Goal: Navigation & Orientation: Find specific page/section

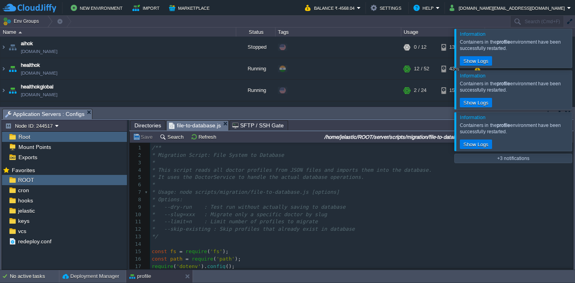
scroll to position [209, 0]
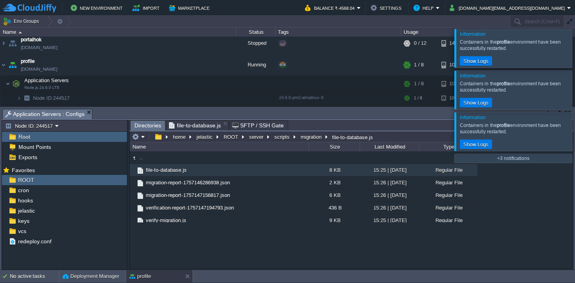
click at [151, 125] on span "Directories" at bounding box center [148, 126] width 27 height 10
click at [251, 138] on button "server" at bounding box center [256, 136] width 17 height 7
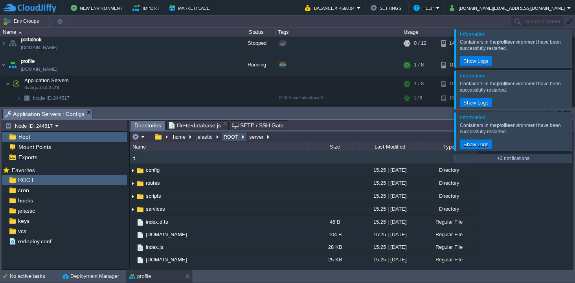
click at [235, 138] on button "ROOT" at bounding box center [232, 136] width 18 height 7
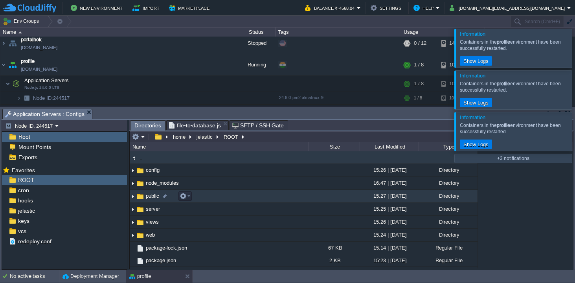
click at [155, 198] on span "public" at bounding box center [153, 196] width 16 height 7
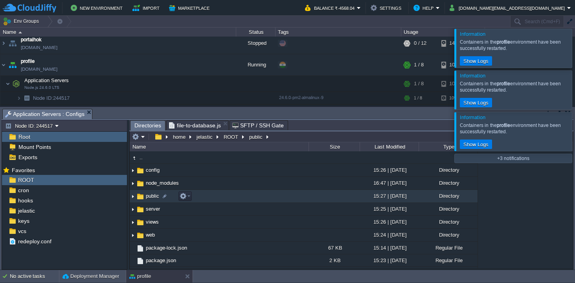
click at [155, 198] on span "public" at bounding box center [153, 196] width 16 height 7
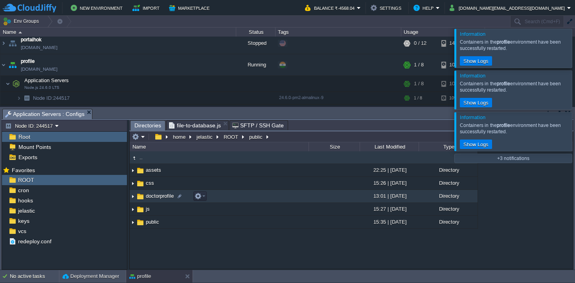
click at [152, 195] on span "doctorprofile" at bounding box center [160, 196] width 30 height 7
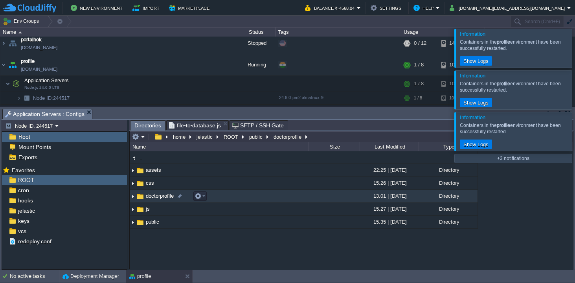
click at [152, 195] on span "doctorprofile" at bounding box center [160, 196] width 30 height 7
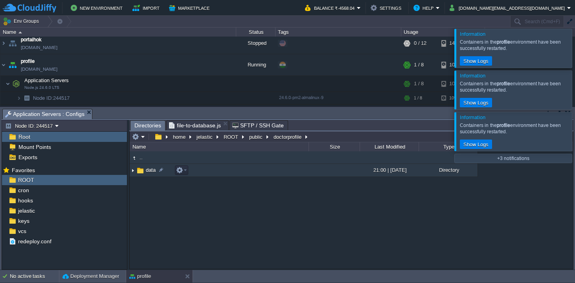
click at [140, 173] on img at bounding box center [140, 170] width 9 height 9
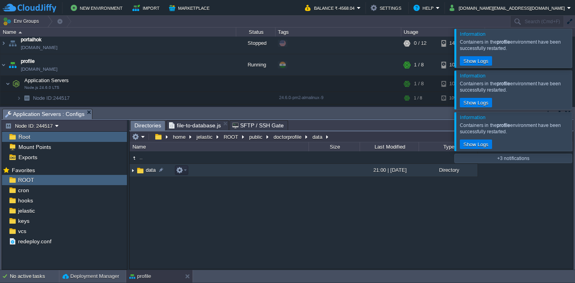
click at [140, 173] on img at bounding box center [140, 170] width 9 height 9
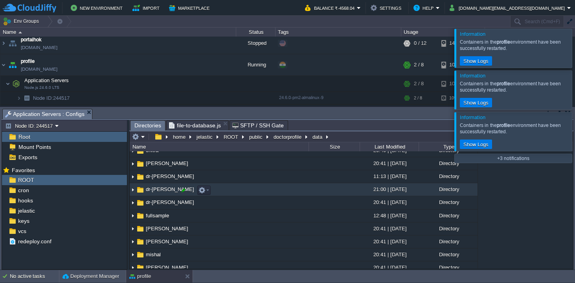
scroll to position [60, 0]
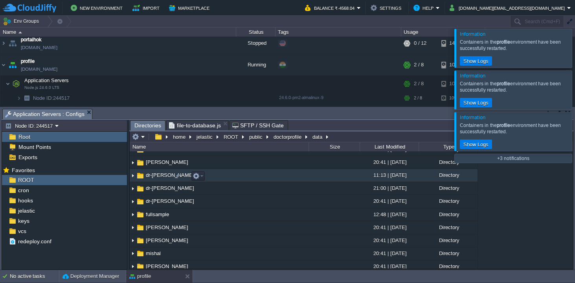
click at [161, 177] on span "dr-[PERSON_NAME]" at bounding box center [170, 175] width 51 height 7
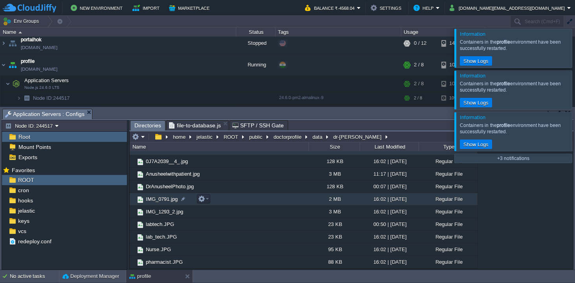
scroll to position [0, 0]
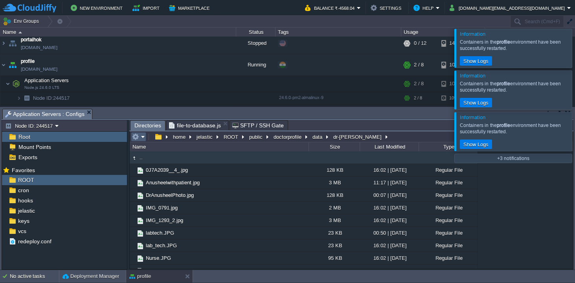
click at [142, 136] on em at bounding box center [138, 136] width 13 height 7
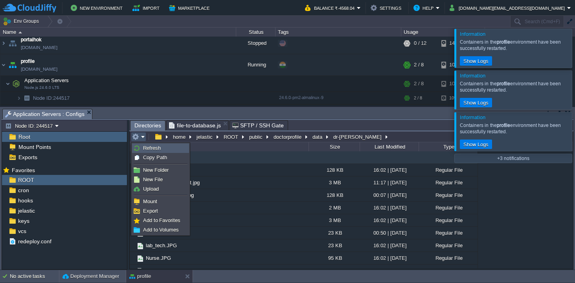
click at [150, 149] on span "Refresh" at bounding box center [152, 148] width 18 height 6
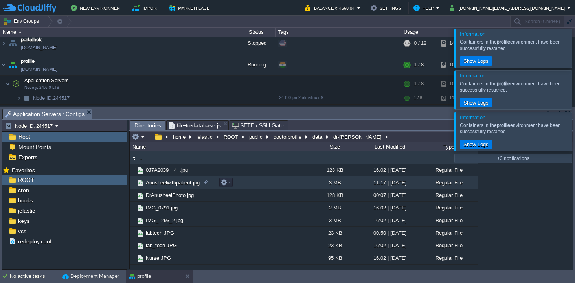
scroll to position [9, 0]
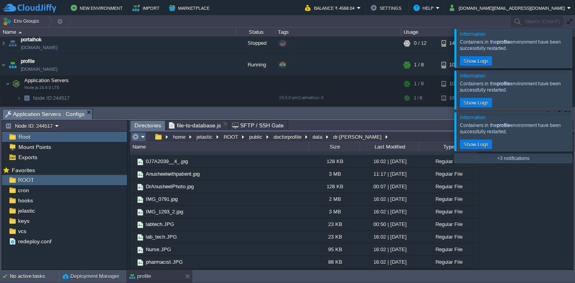
click at [146, 138] on td at bounding box center [138, 136] width 15 height 9
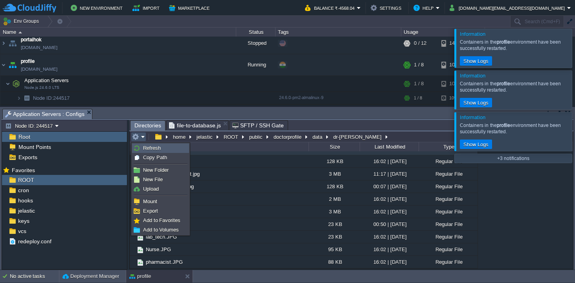
click at [158, 148] on span "Refresh" at bounding box center [152, 148] width 18 height 6
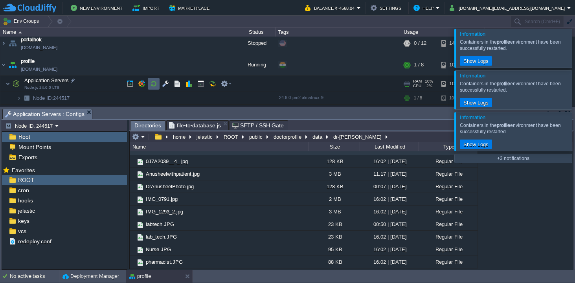
click at [152, 83] on button "button" at bounding box center [153, 83] width 7 height 7
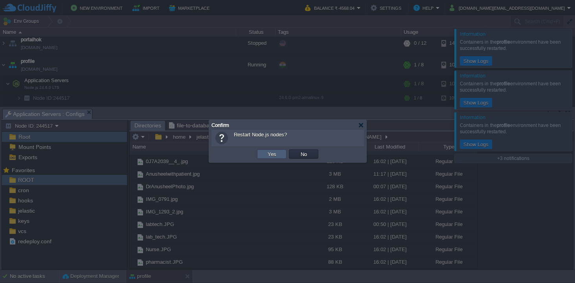
click at [272, 156] on button "Yes" at bounding box center [272, 154] width 13 height 7
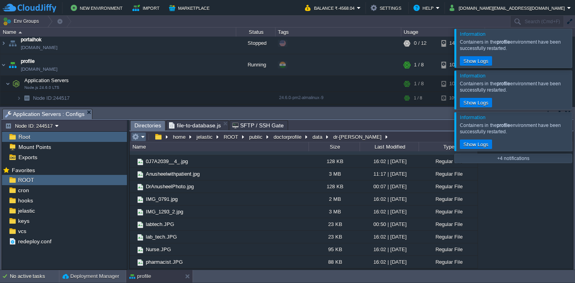
click at [146, 137] on td at bounding box center [138, 136] width 15 height 9
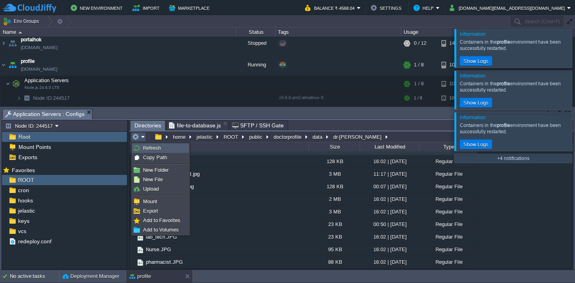
click at [150, 148] on span "Refresh" at bounding box center [152, 148] width 18 height 6
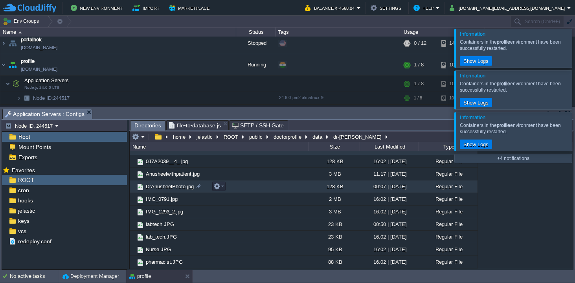
scroll to position [0, 0]
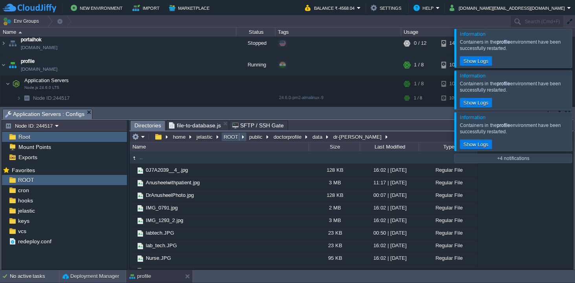
click at [235, 138] on button "ROOT" at bounding box center [232, 136] width 18 height 7
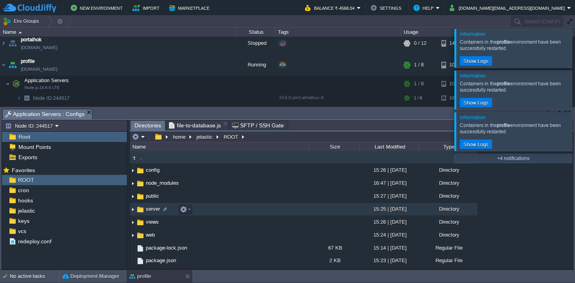
click at [157, 210] on span "server" at bounding box center [153, 209] width 17 height 7
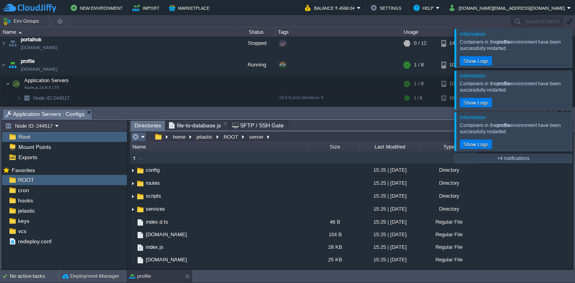
click at [143, 136] on em at bounding box center [138, 136] width 13 height 7
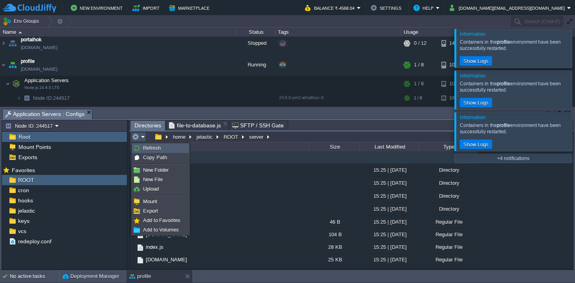
click at [149, 148] on span "Refresh" at bounding box center [152, 148] width 18 height 6
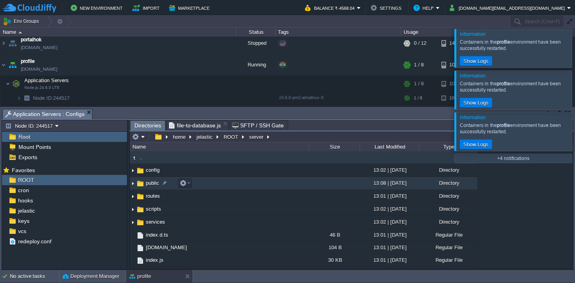
click at [150, 185] on span "public" at bounding box center [153, 183] width 16 height 7
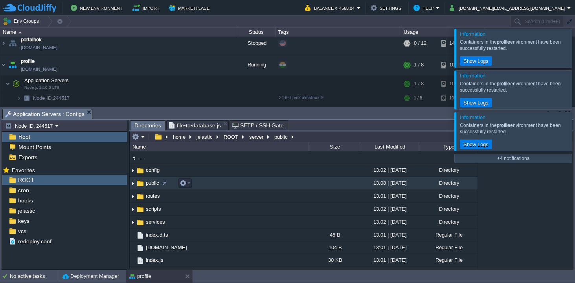
click at [150, 185] on span "public" at bounding box center [153, 183] width 16 height 7
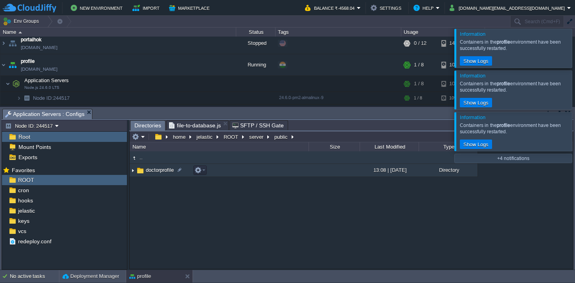
click at [143, 171] on img at bounding box center [140, 170] width 9 height 9
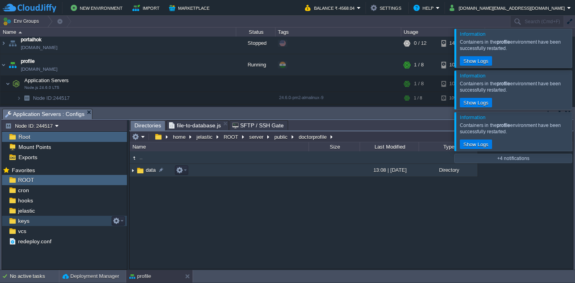
click at [142, 172] on img at bounding box center [140, 170] width 9 height 9
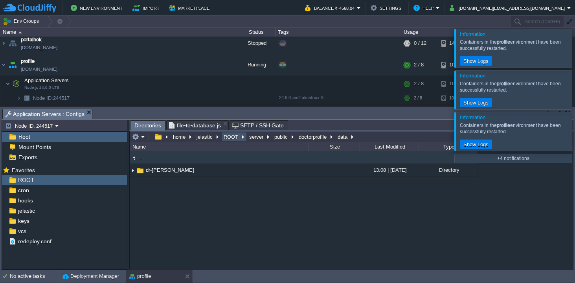
click at [229, 137] on button "ROOT" at bounding box center [232, 136] width 18 height 7
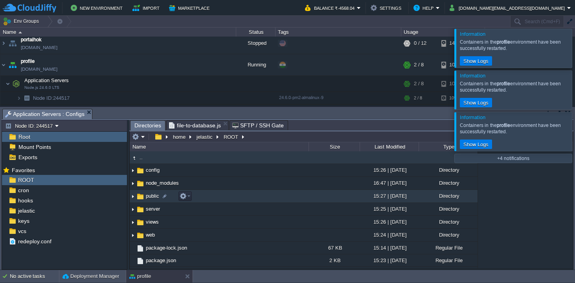
click at [151, 198] on span "public" at bounding box center [153, 196] width 16 height 7
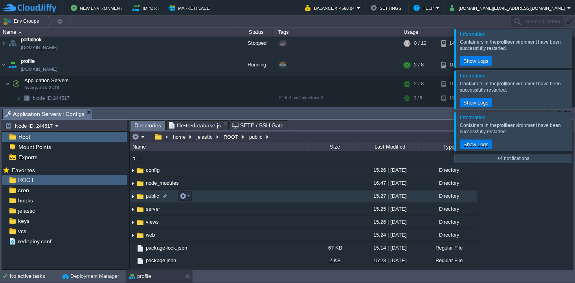
click at [151, 198] on span "public" at bounding box center [153, 196] width 16 height 7
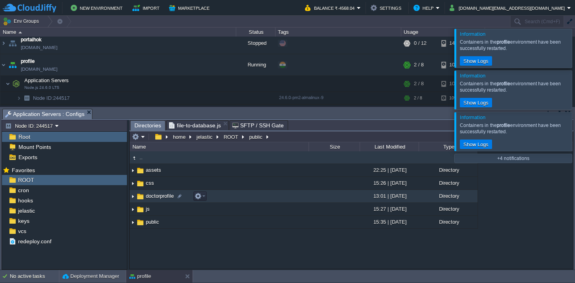
click at [152, 195] on span "doctorprofile" at bounding box center [160, 196] width 30 height 7
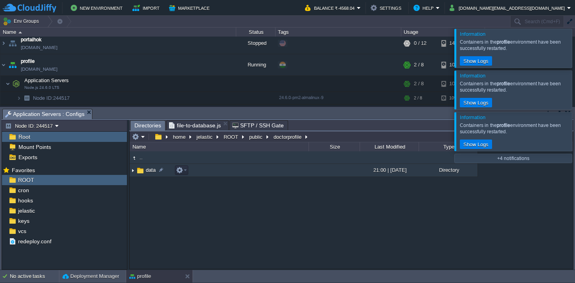
click at [151, 173] on span "data" at bounding box center [151, 170] width 12 height 7
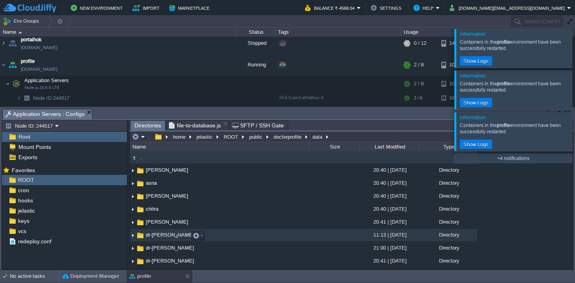
click at [157, 237] on span "dr-[PERSON_NAME]" at bounding box center [170, 235] width 51 height 7
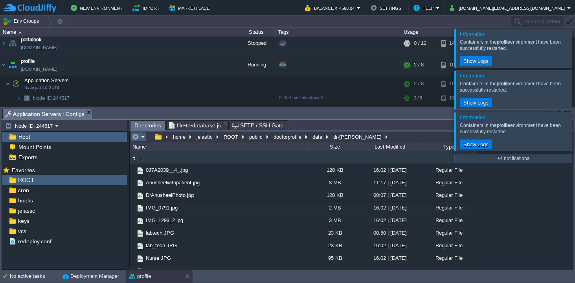
click at [144, 136] on em at bounding box center [138, 136] width 13 height 7
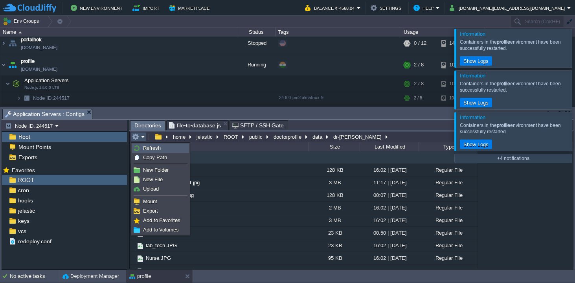
click at [151, 148] on span "Refresh" at bounding box center [152, 148] width 18 height 6
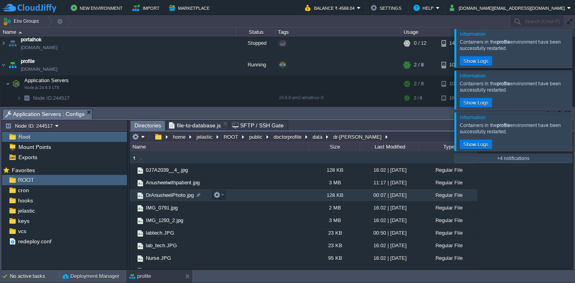
scroll to position [9, 0]
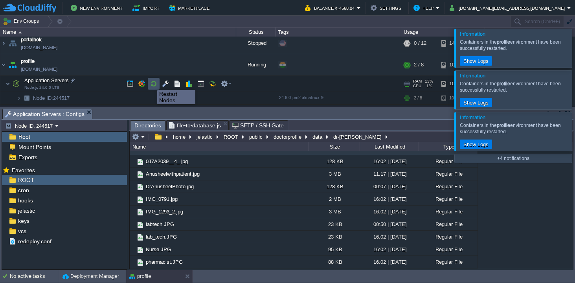
click at [153, 83] on button "button" at bounding box center [153, 83] width 7 height 7
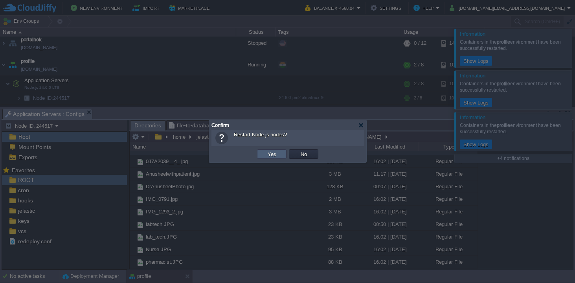
click at [275, 156] on button "Yes" at bounding box center [272, 154] width 13 height 7
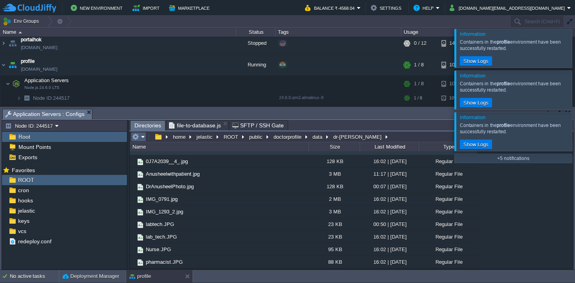
click at [144, 140] on em at bounding box center [138, 136] width 13 height 7
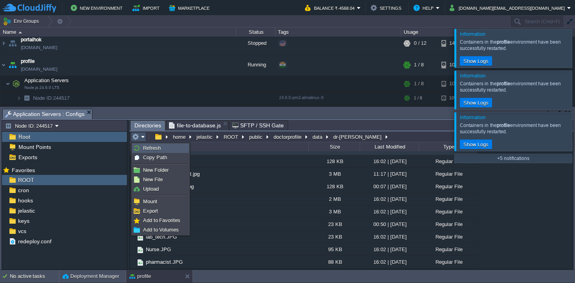
click at [148, 147] on span "Refresh" at bounding box center [152, 148] width 18 height 6
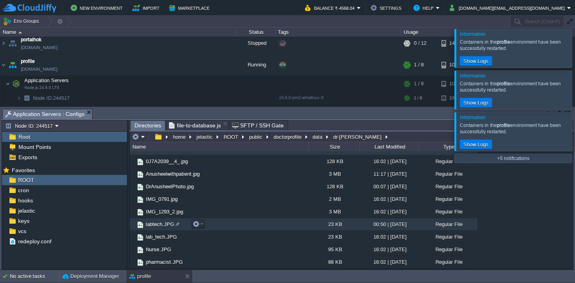
scroll to position [0, 0]
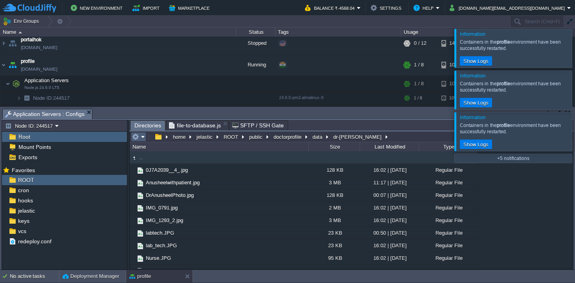
click at [143, 137] on em at bounding box center [138, 136] width 13 height 7
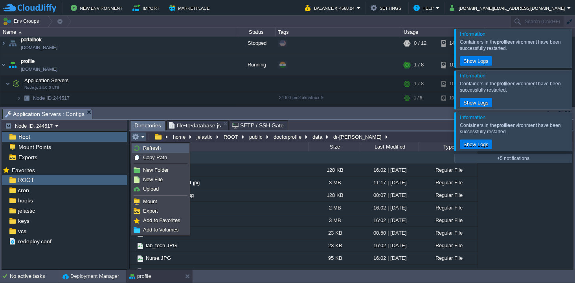
click at [153, 148] on span "Refresh" at bounding box center [152, 148] width 18 height 6
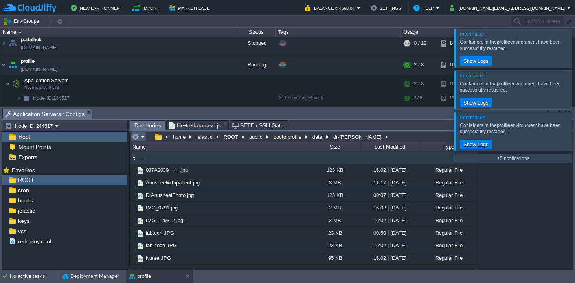
click at [144, 137] on em at bounding box center [138, 136] width 13 height 7
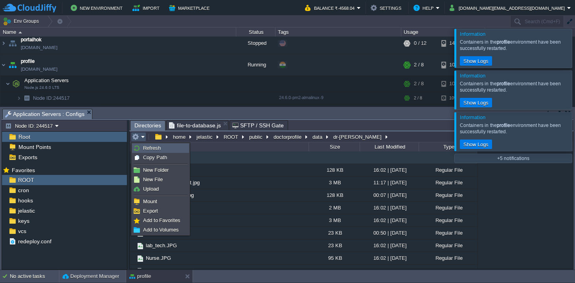
click at [162, 149] on link "Refresh" at bounding box center [161, 148] width 56 height 9
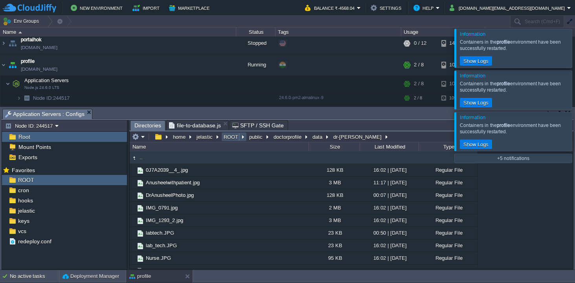
click at [230, 136] on button "ROOT" at bounding box center [232, 136] width 18 height 7
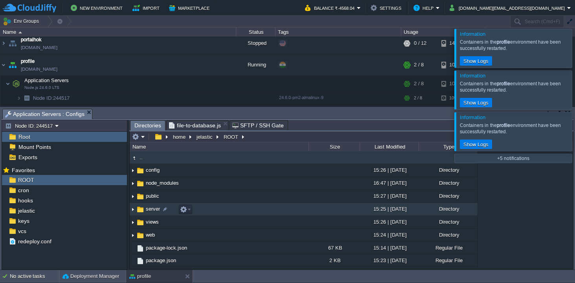
click at [155, 210] on span "server" at bounding box center [153, 209] width 17 height 7
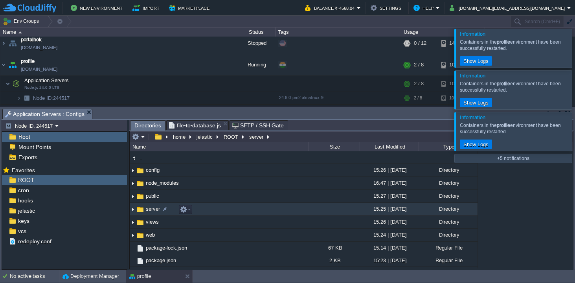
click at [155, 210] on span "server" at bounding box center [153, 209] width 17 height 7
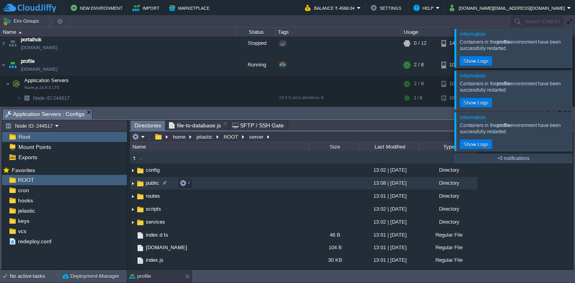
click at [153, 185] on span "public" at bounding box center [153, 183] width 16 height 7
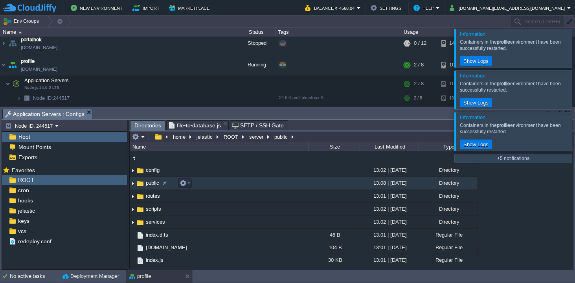
click at [153, 185] on span "public" at bounding box center [153, 183] width 16 height 7
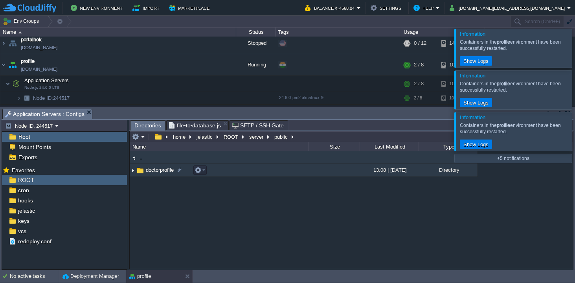
click at [159, 171] on span "doctorprofile" at bounding box center [160, 170] width 30 height 7
click at [147, 170] on span "data" at bounding box center [151, 170] width 12 height 7
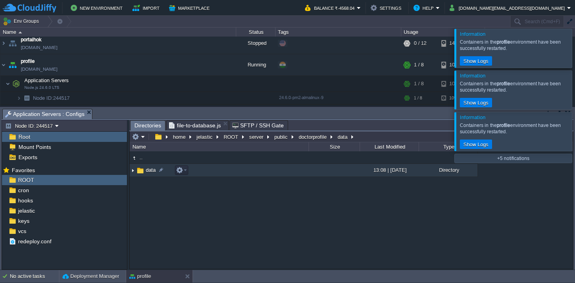
click at [147, 170] on span "data" at bounding box center [151, 170] width 12 height 7
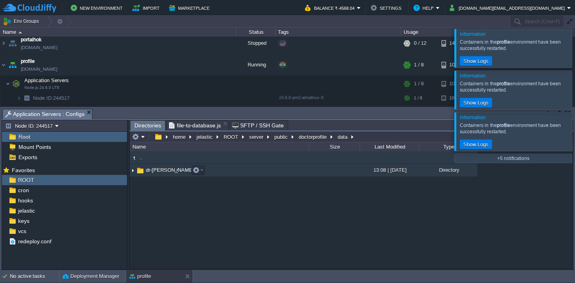
click at [147, 170] on span "dr-[PERSON_NAME]" at bounding box center [170, 170] width 51 height 7
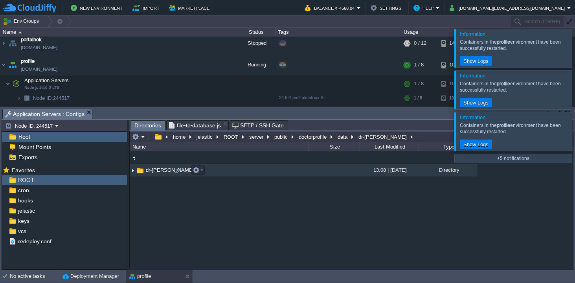
click at [147, 170] on span "dr-[PERSON_NAME]" at bounding box center [170, 170] width 51 height 7
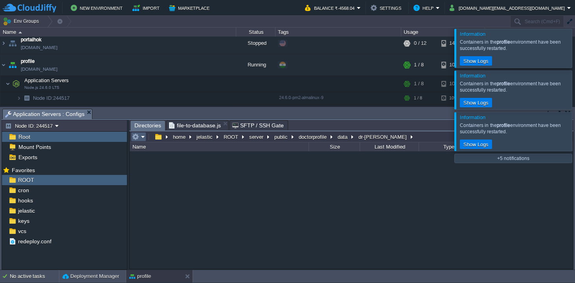
click at [144, 138] on em at bounding box center [138, 136] width 13 height 7
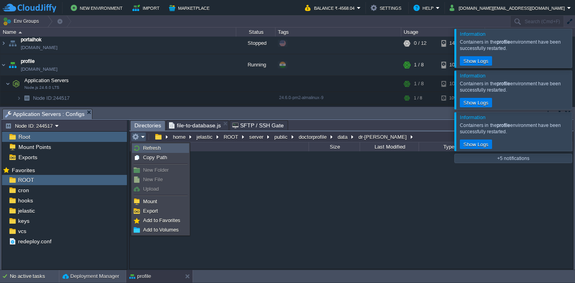
click at [156, 148] on span "Refresh" at bounding box center [152, 148] width 18 height 6
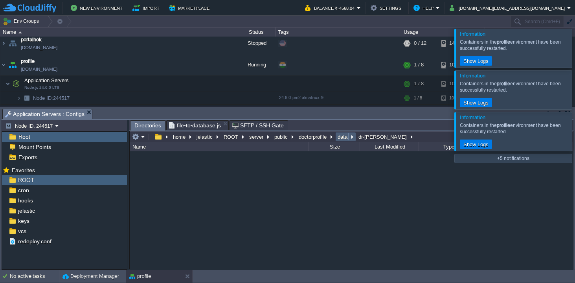
click at [337, 137] on button "data" at bounding box center [343, 136] width 13 height 7
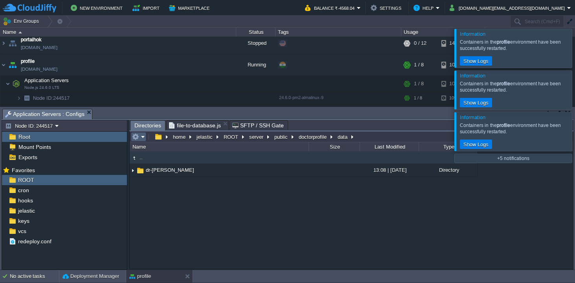
click at [144, 139] on em at bounding box center [138, 136] width 13 height 7
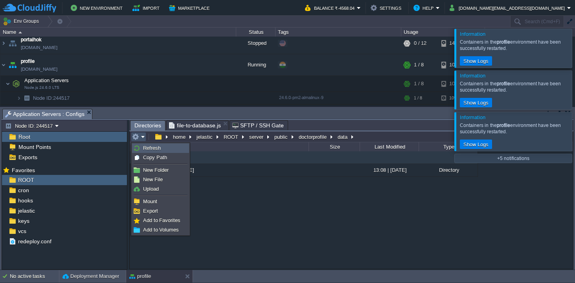
click at [151, 147] on span "Refresh" at bounding box center [152, 148] width 18 height 6
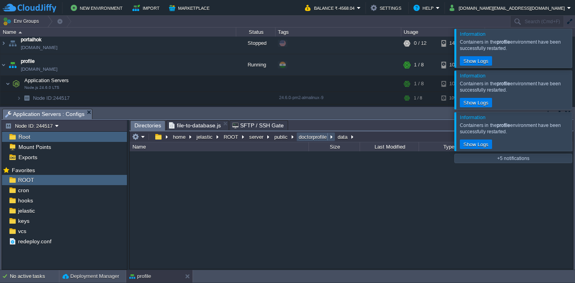
click at [314, 139] on button "doctorprofile" at bounding box center [313, 136] width 31 height 7
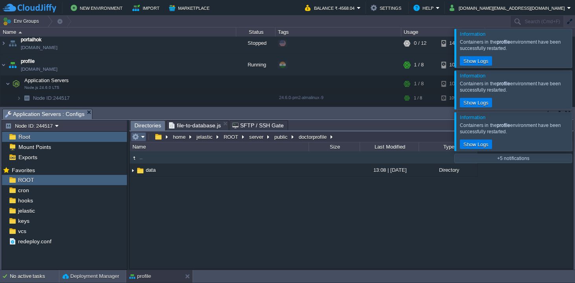
click at [144, 136] on em at bounding box center [138, 136] width 13 height 7
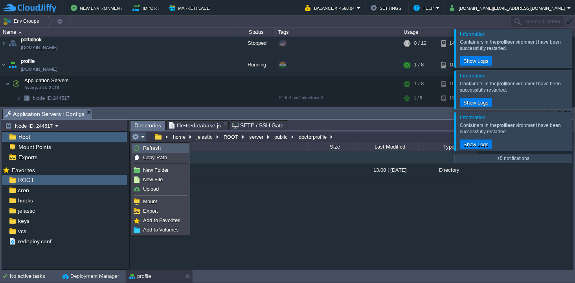
click at [157, 152] on link "Refresh" at bounding box center [161, 148] width 56 height 9
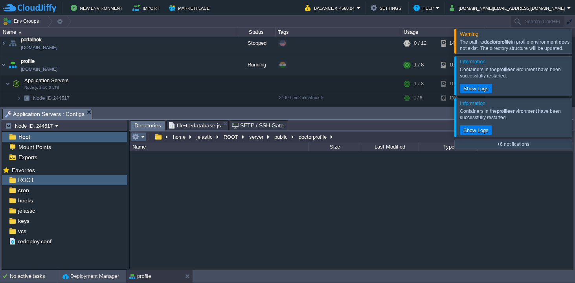
click at [144, 139] on em at bounding box center [138, 136] width 13 height 7
click at [252, 136] on button "server" at bounding box center [256, 136] width 17 height 7
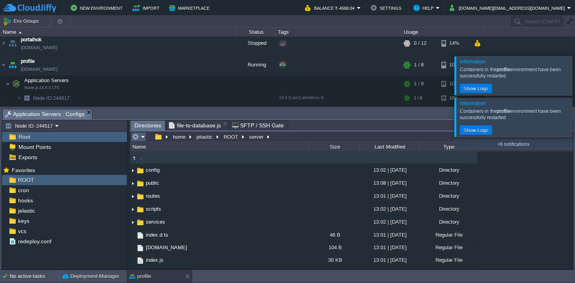
click at [143, 136] on em at bounding box center [138, 136] width 13 height 7
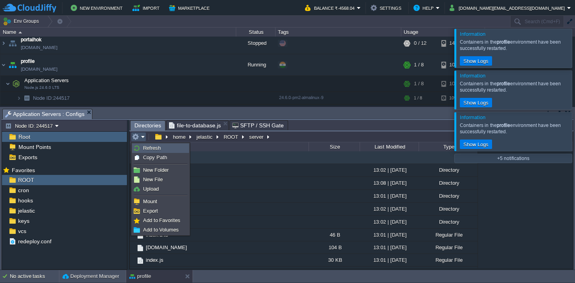
click at [150, 149] on span "Refresh" at bounding box center [152, 148] width 18 height 6
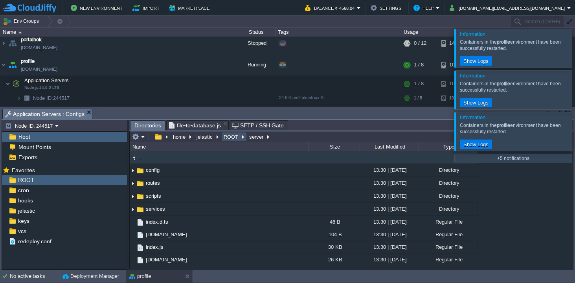
click at [229, 138] on button "ROOT" at bounding box center [232, 136] width 18 height 7
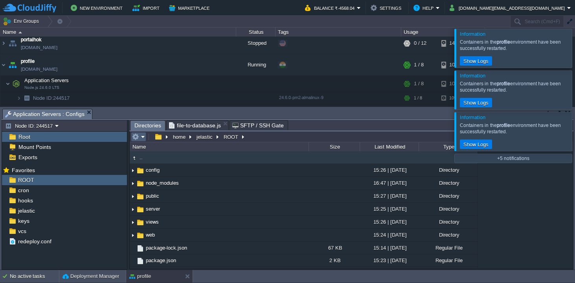
click at [144, 138] on em at bounding box center [138, 136] width 13 height 7
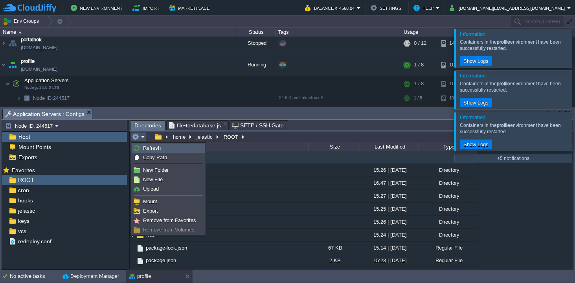
click at [156, 150] on span "Refresh" at bounding box center [152, 148] width 18 height 6
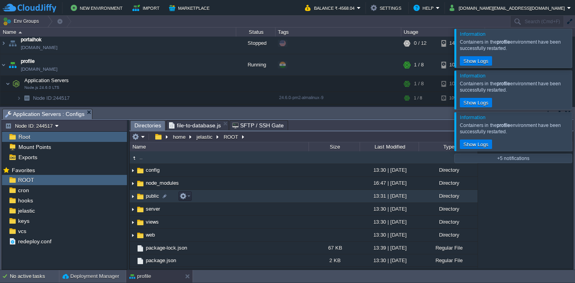
click at [151, 197] on span "public" at bounding box center [153, 196] width 16 height 7
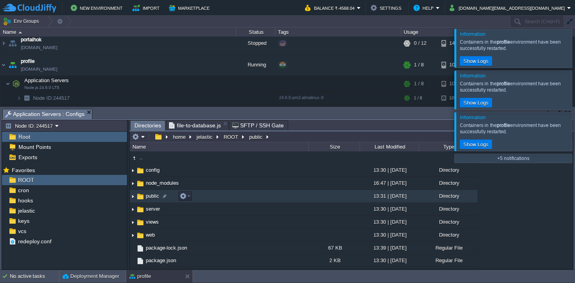
click at [151, 197] on span "public" at bounding box center [153, 196] width 16 height 7
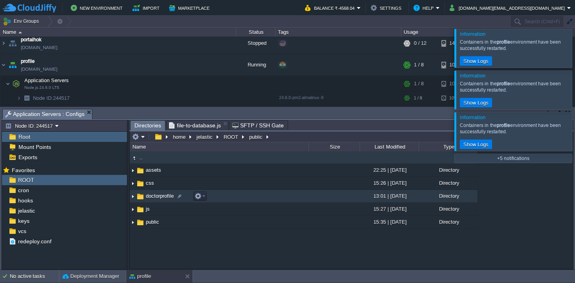
click at [157, 195] on span "doctorprofile" at bounding box center [160, 196] width 30 height 7
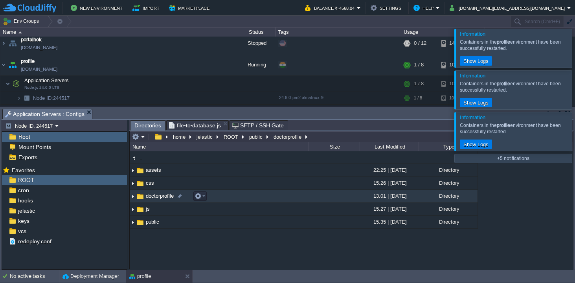
click at [157, 195] on span "doctorprofile" at bounding box center [160, 196] width 30 height 7
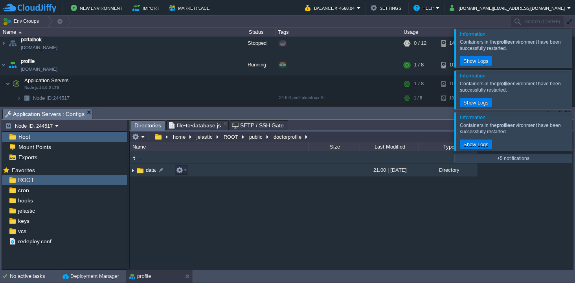
click at [149, 171] on span "data" at bounding box center [151, 170] width 12 height 7
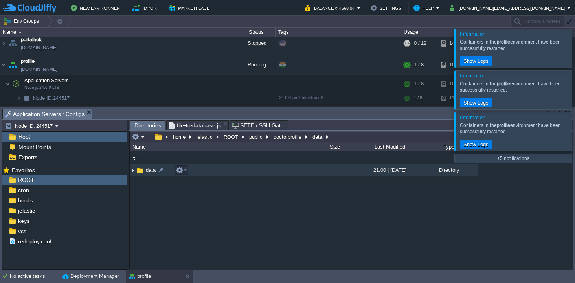
click at [149, 171] on span "data" at bounding box center [151, 170] width 12 height 7
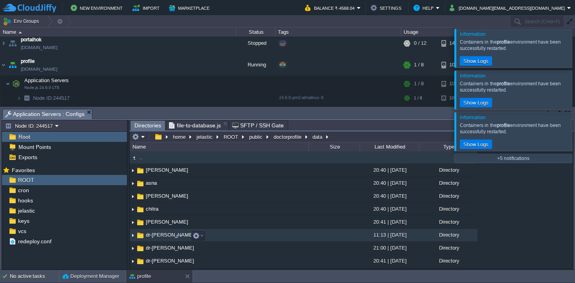
click at [154, 236] on span "dr-[PERSON_NAME]" at bounding box center [170, 235] width 51 height 7
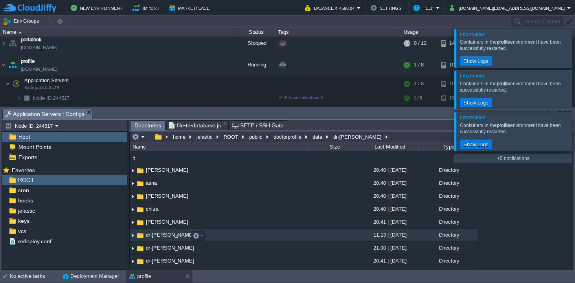
click at [154, 236] on span "dr-[PERSON_NAME]" at bounding box center [170, 235] width 51 height 7
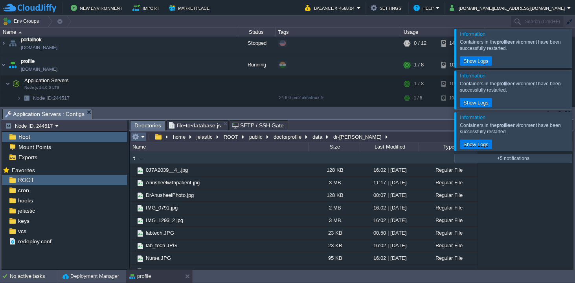
click at [144, 137] on em at bounding box center [138, 136] width 13 height 7
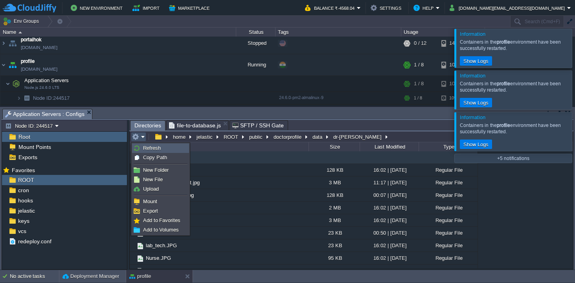
click at [155, 149] on span "Refresh" at bounding box center [152, 148] width 18 height 6
